Goal: Check status: Check status

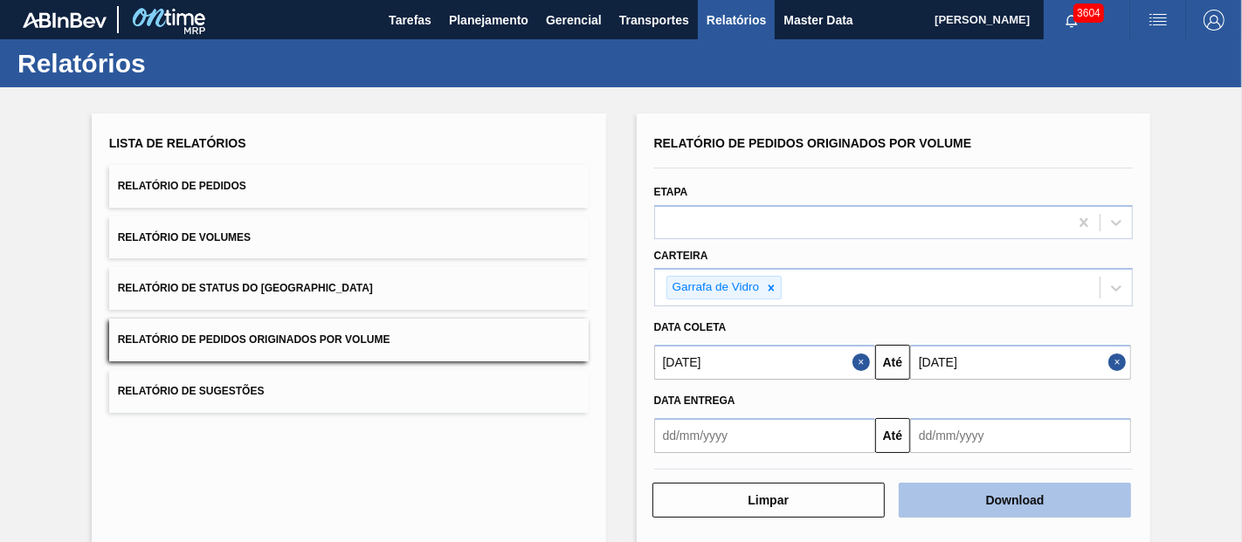
click at [962, 505] on button "Download" at bounding box center [1015, 500] width 232 height 35
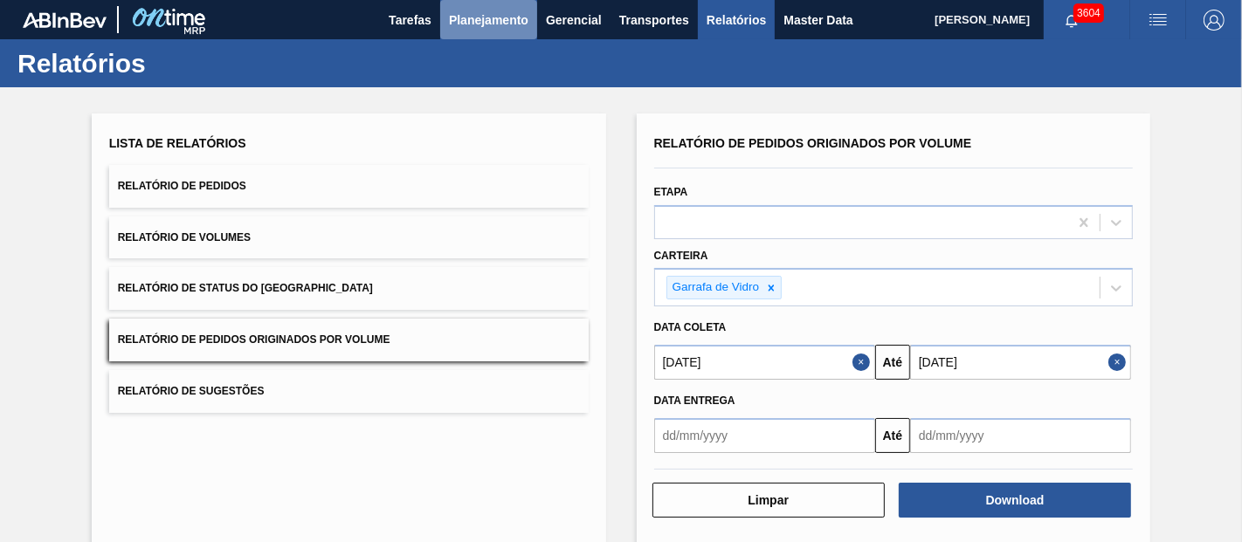
click at [508, 13] on span "Planejamento" at bounding box center [488, 20] width 79 height 21
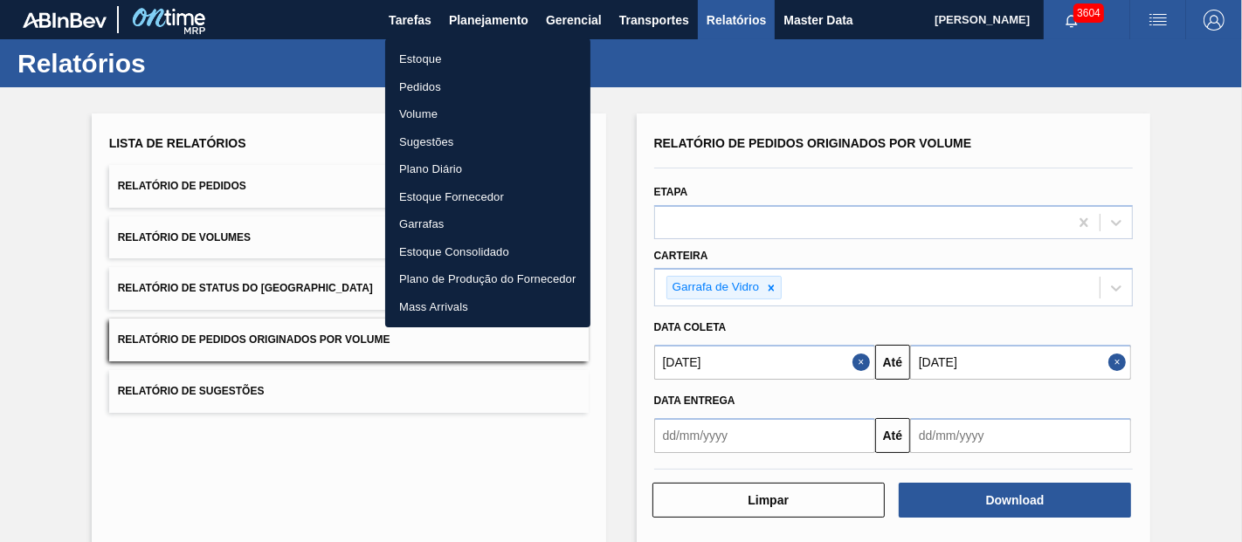
click at [433, 86] on li "Pedidos" at bounding box center [487, 87] width 205 height 28
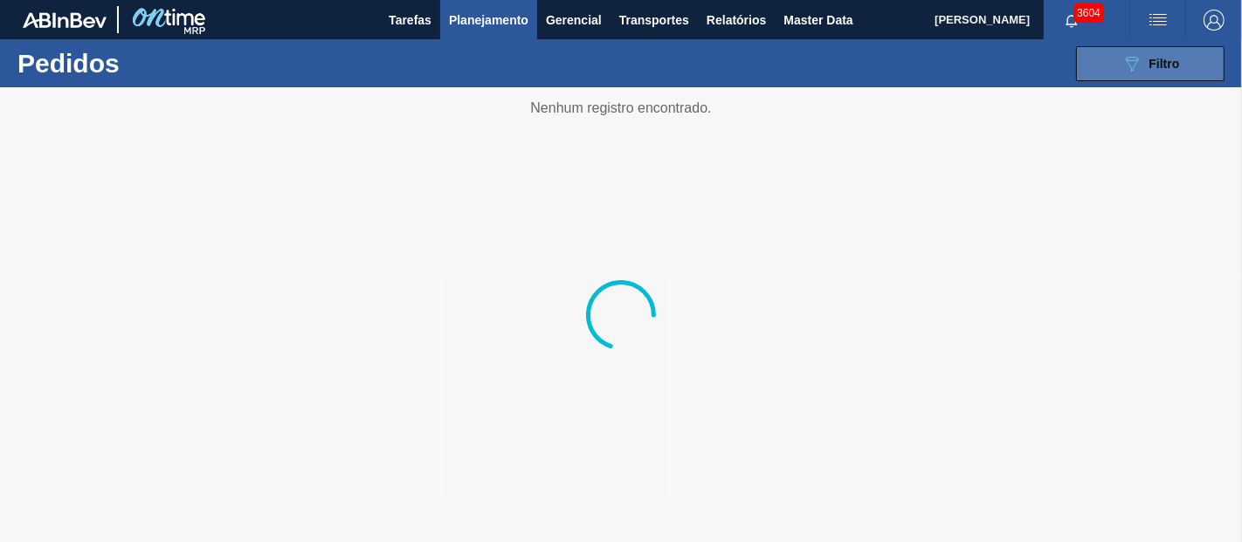
click at [1153, 69] on span "Filtro" at bounding box center [1164, 64] width 31 height 14
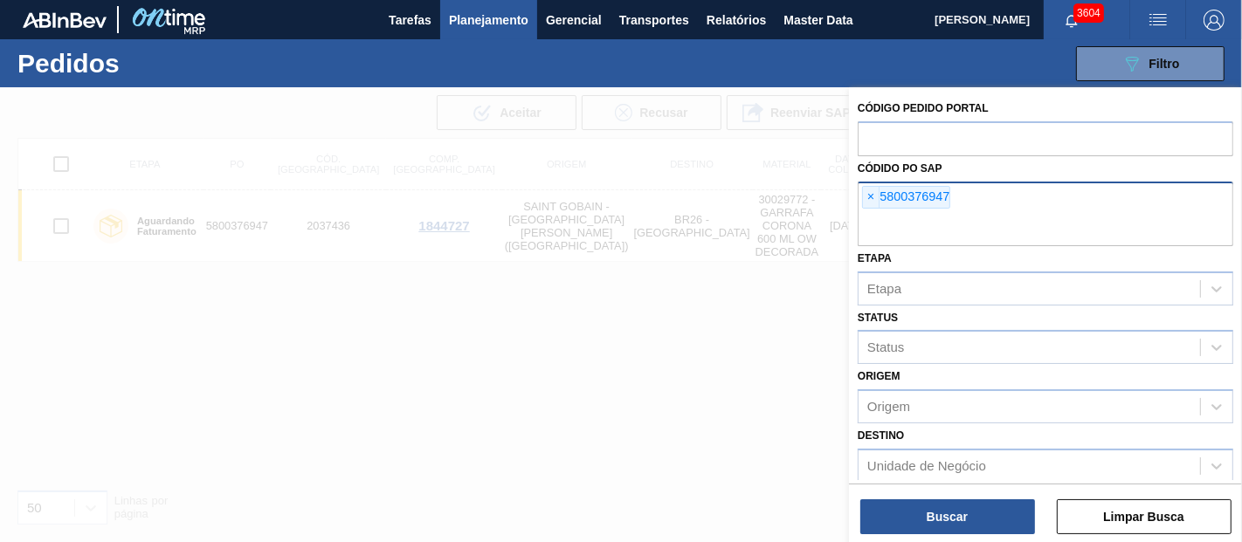
click at [860, 198] on div "× 5800376947" at bounding box center [1046, 214] width 376 height 65
click at [863, 198] on span "×" at bounding box center [871, 197] width 17 height 21
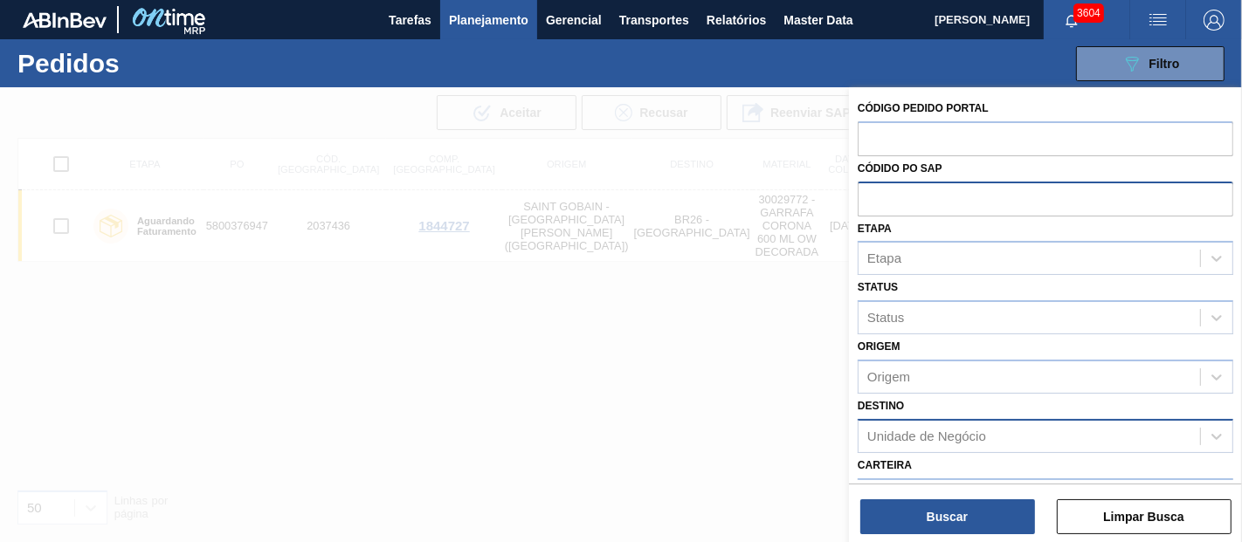
paste input "5800373395"
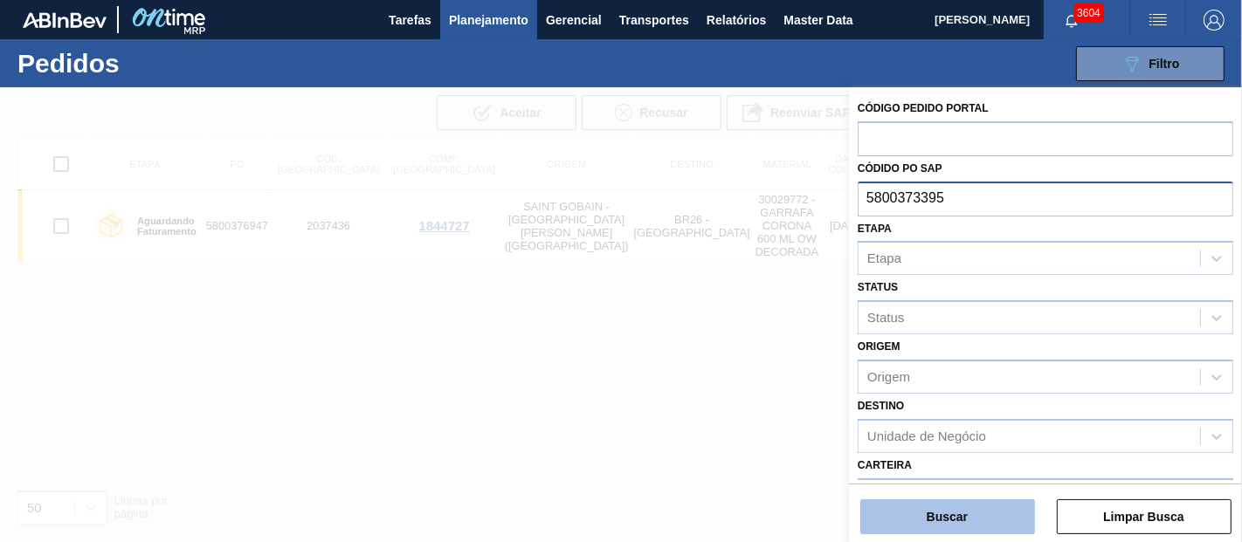
type input "5800373395"
click at [945, 522] on button "Buscar" at bounding box center [947, 517] width 175 height 35
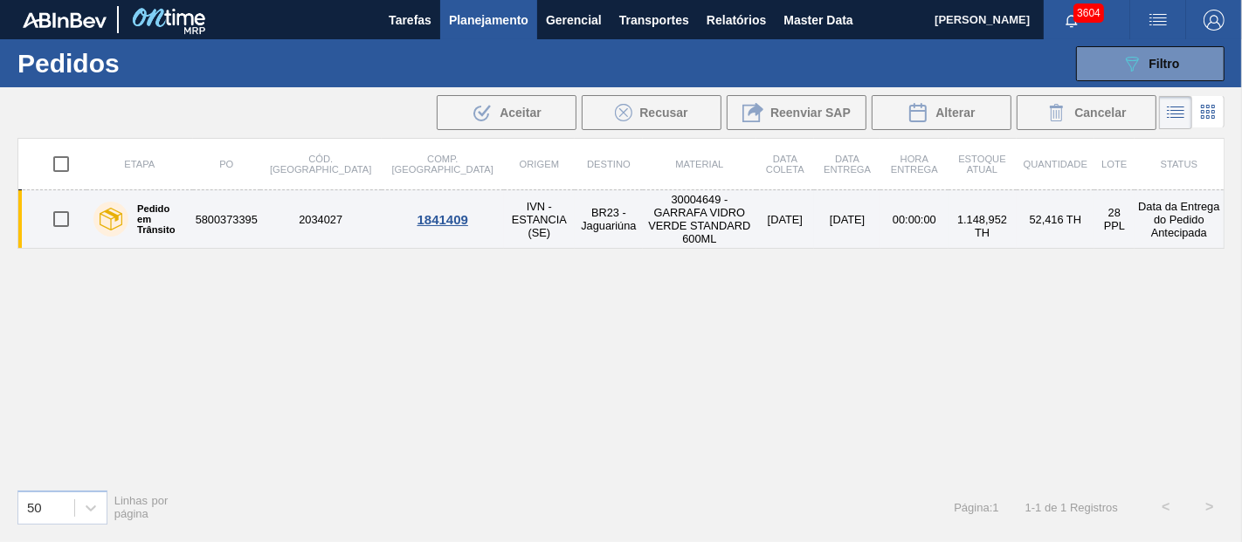
click at [825, 204] on td "[DATE]" at bounding box center [847, 219] width 66 height 59
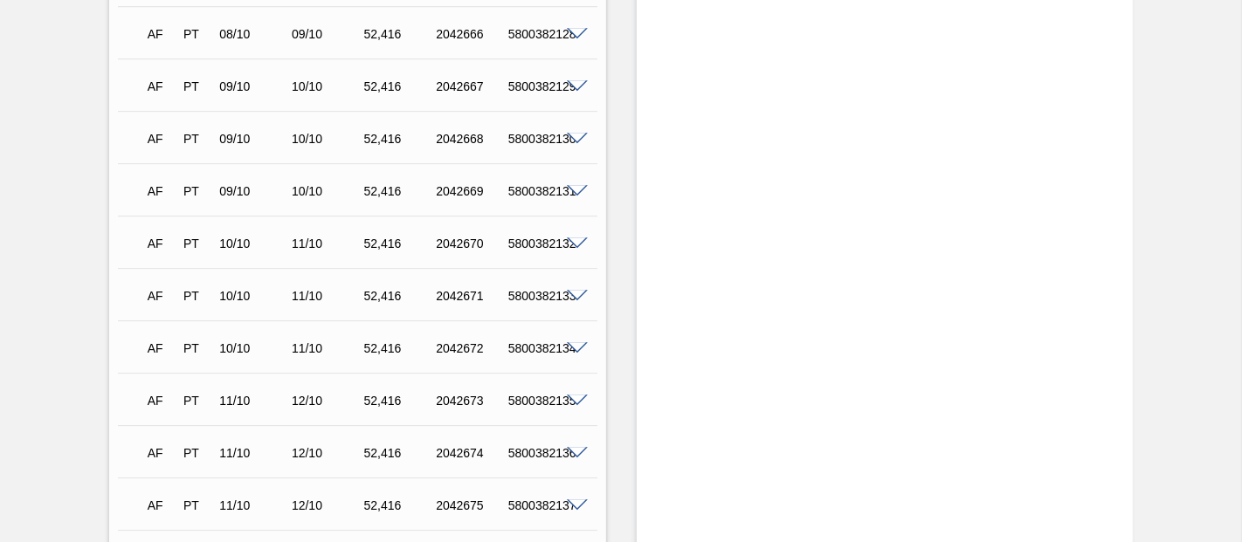
scroll to position [3785, 0]
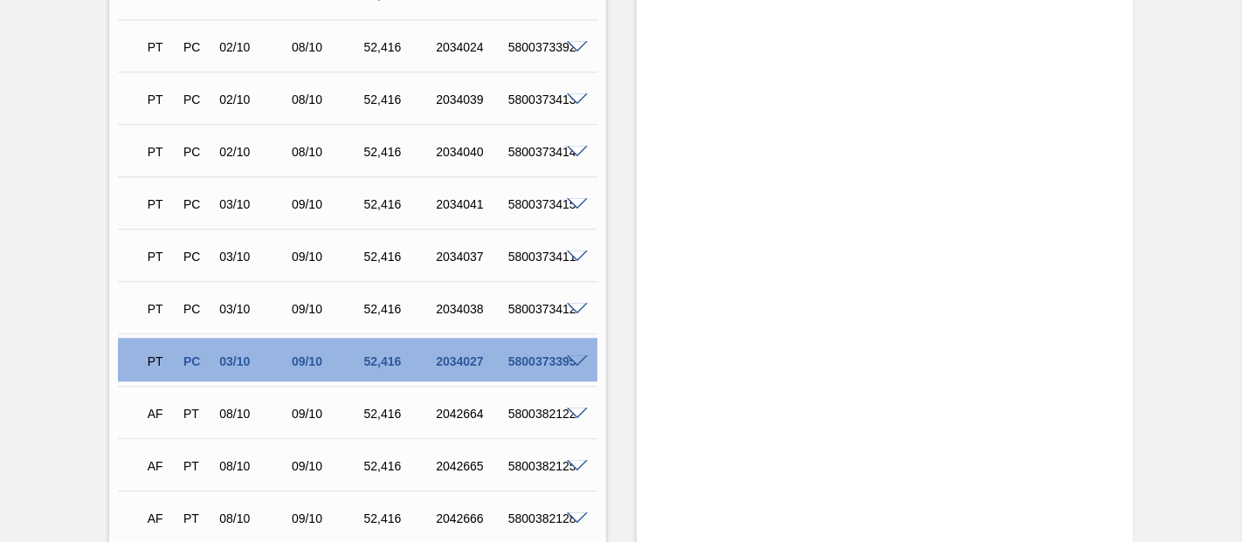
click at [575, 360] on span at bounding box center [577, 361] width 21 height 13
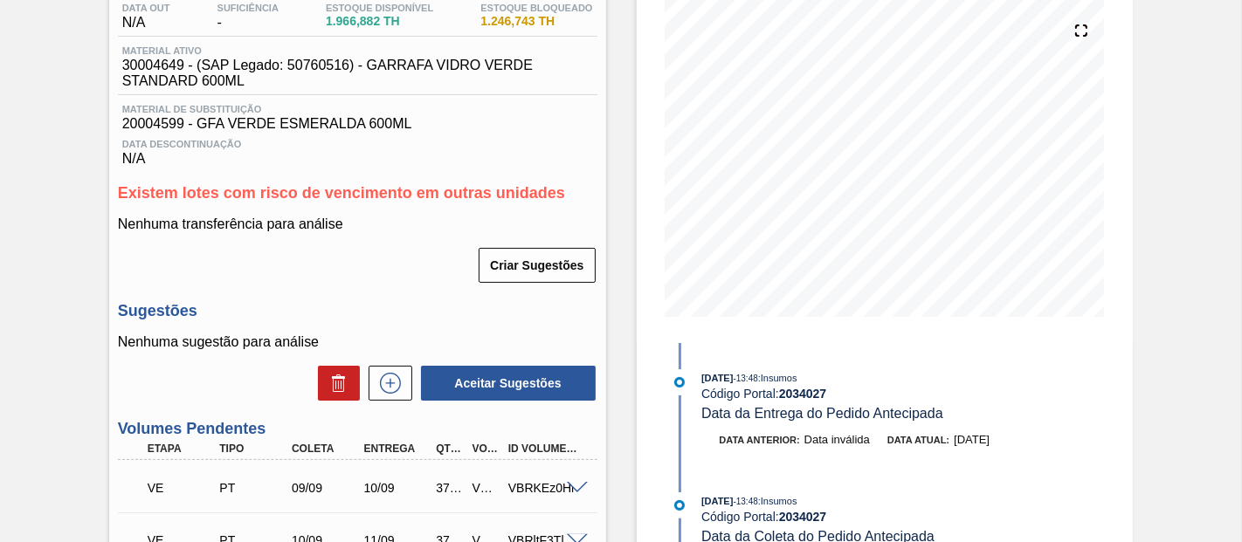
scroll to position [0, 0]
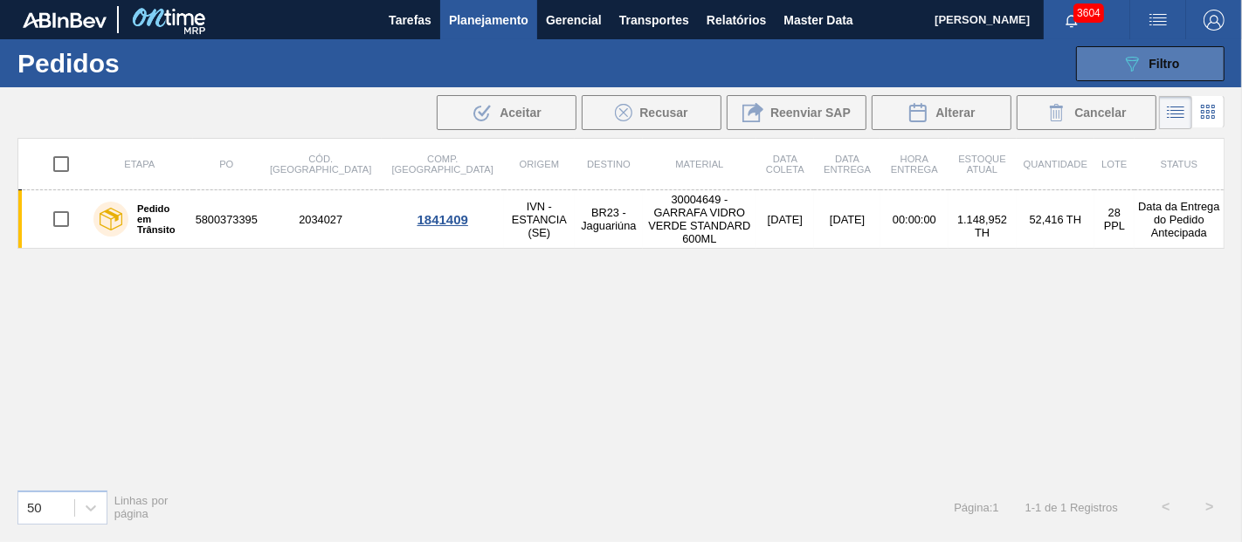
click at [1117, 62] on button "089F7B8B-B2A5-4AFE-B5C0-19BA573D28AC Filtro" at bounding box center [1150, 63] width 148 height 35
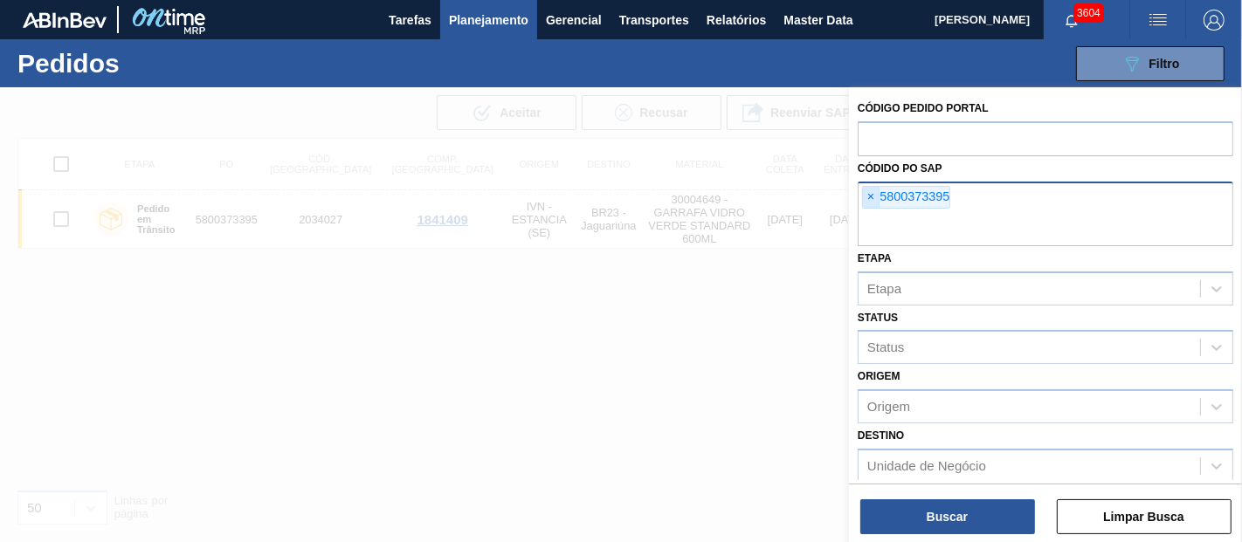
click at [874, 192] on span "×" at bounding box center [871, 197] width 17 height 21
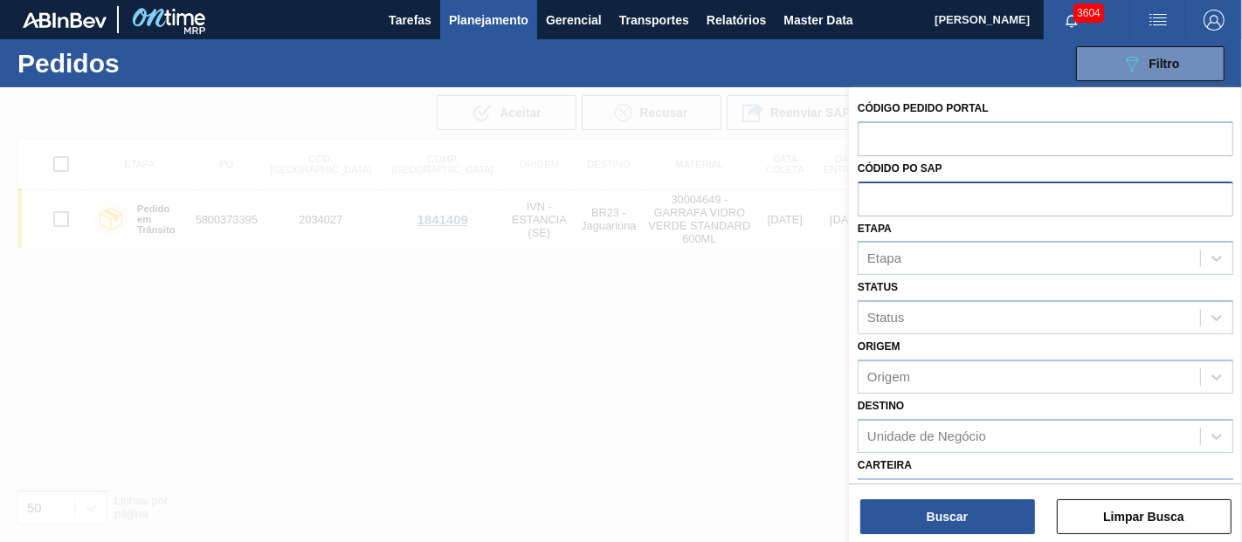
paste input "text"
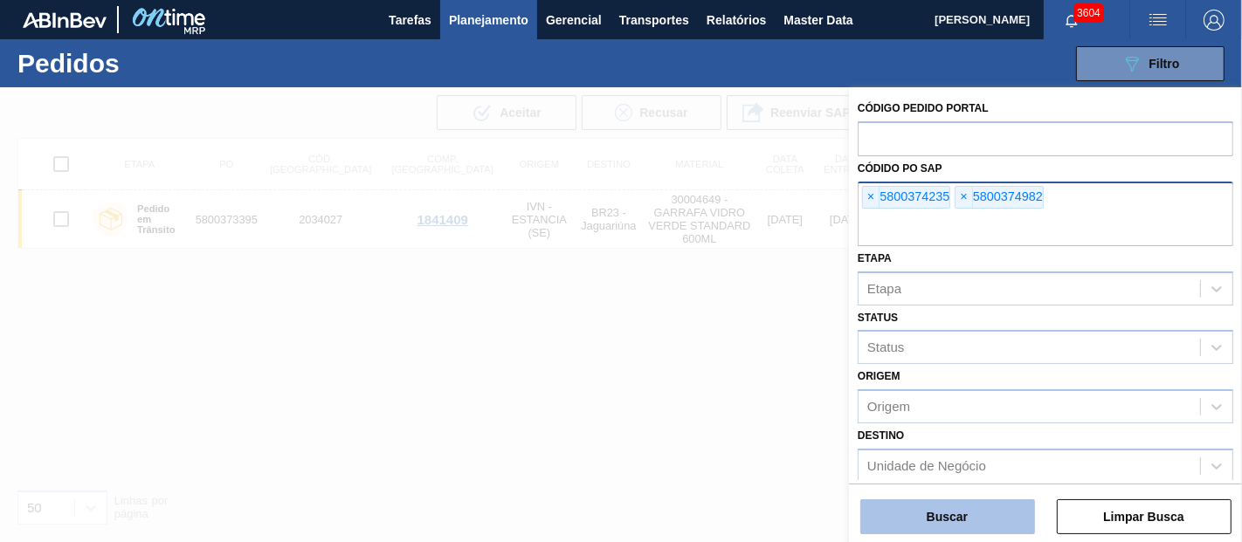
click at [965, 510] on button "Buscar" at bounding box center [947, 517] width 175 height 35
